Goal: Find contact information: Find contact information

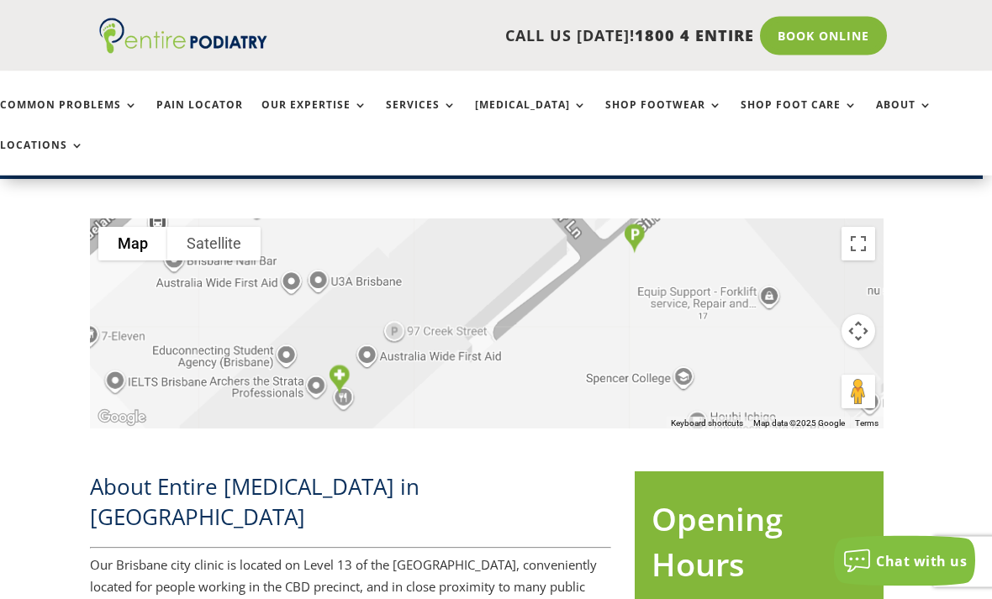
scroll to position [395, 9]
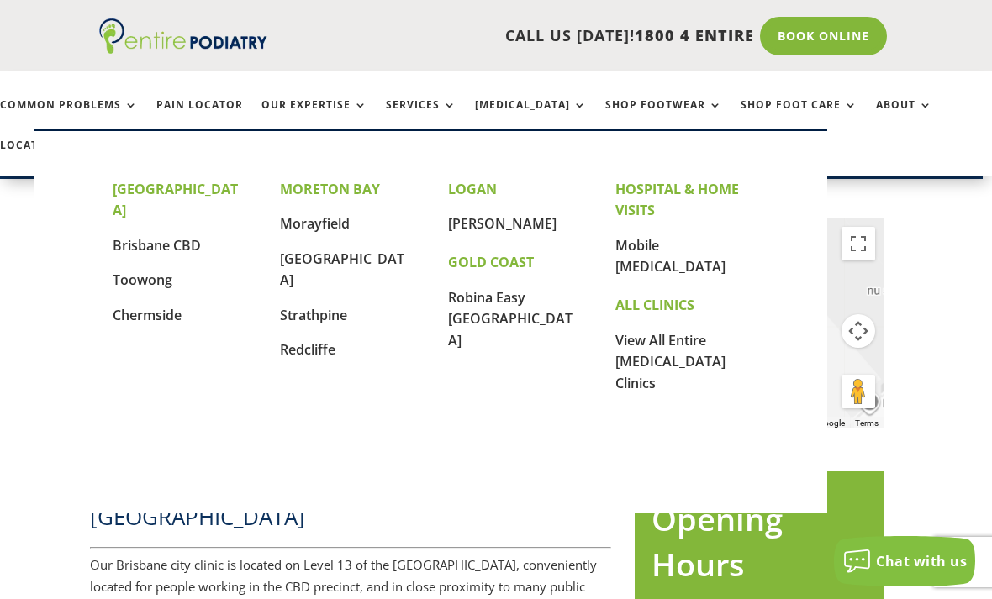
click at [335, 216] on link "Morayfield" at bounding box center [315, 223] width 70 height 18
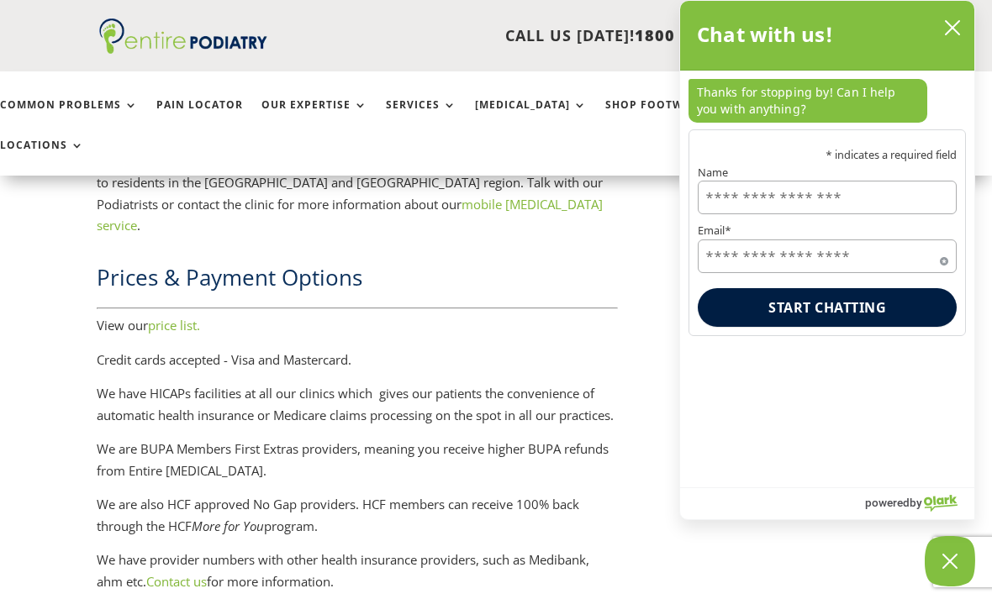
scroll to position [2467, 2]
click at [187, 573] on link "Contact us" at bounding box center [177, 581] width 61 height 17
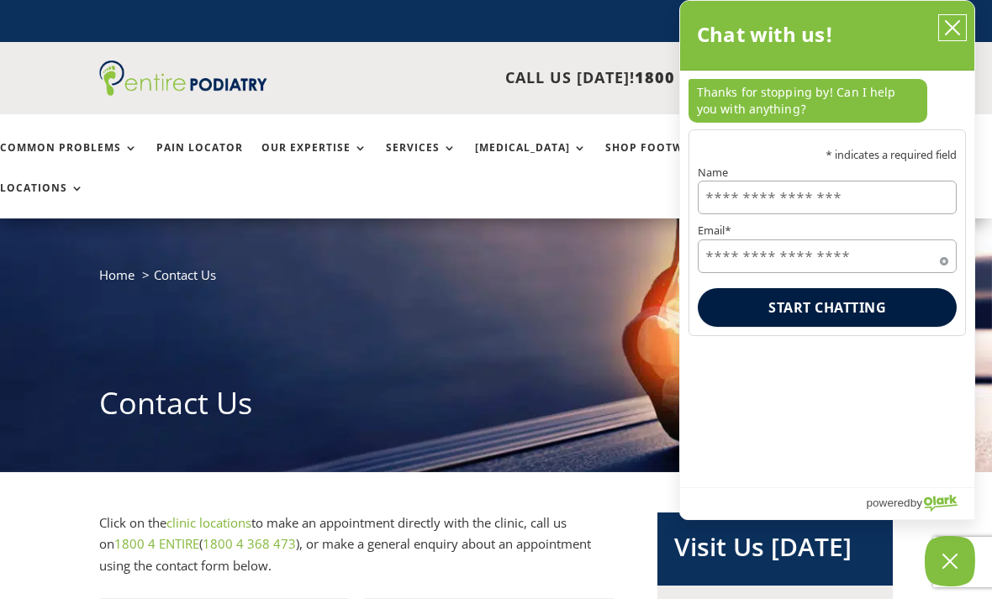
click at [949, 17] on button "close chatbox" at bounding box center [952, 27] width 27 height 25
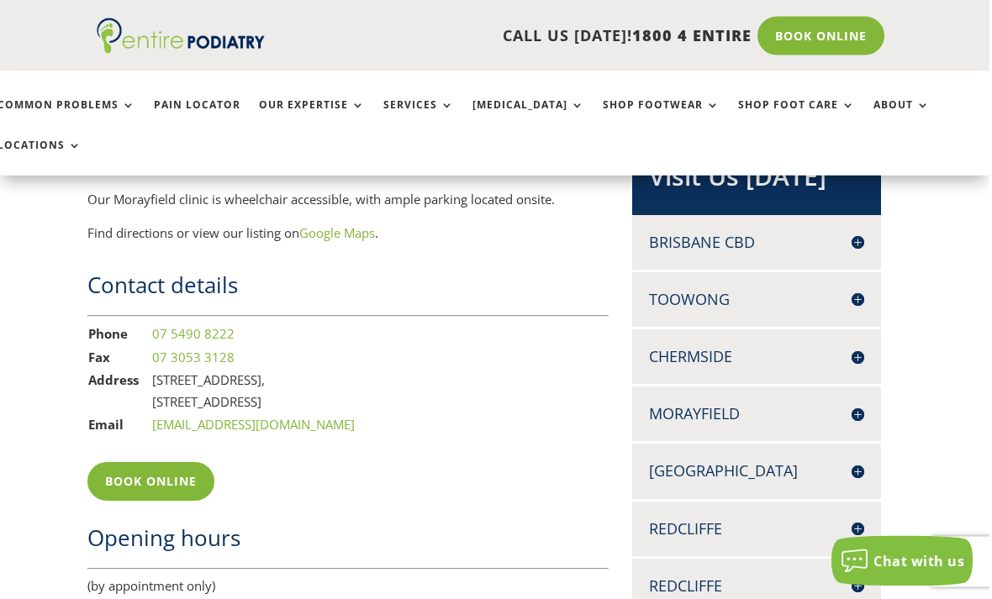
scroll to position [1063, 9]
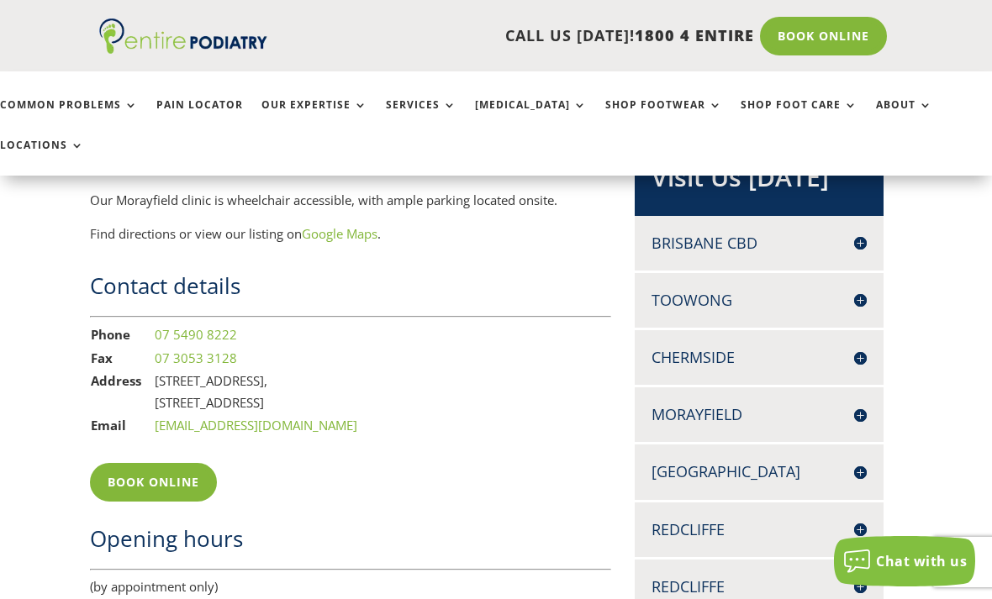
click at [864, 425] on h4 "Morayfield" at bounding box center [759, 414] width 215 height 21
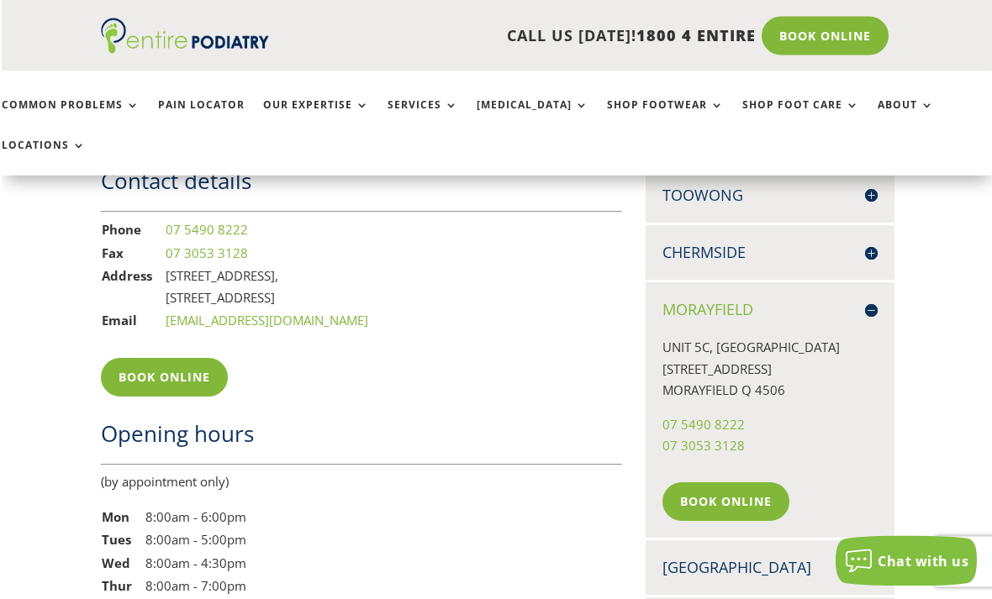
scroll to position [1169, 0]
